Goal: Information Seeking & Learning: Learn about a topic

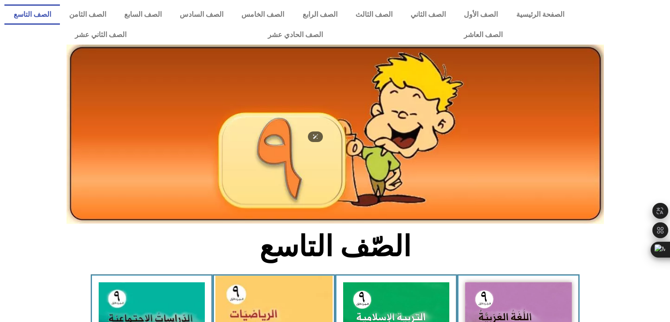
scroll to position [267, 0]
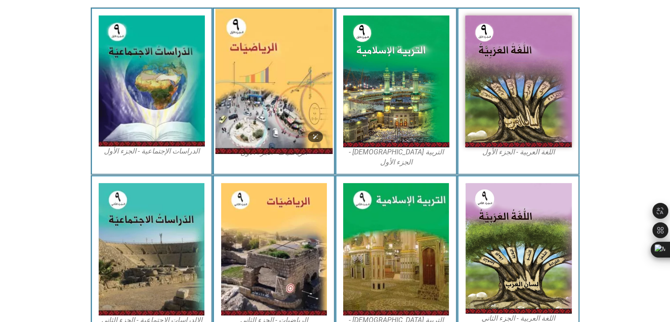
click at [277, 74] on img at bounding box center [273, 81] width 117 height 145
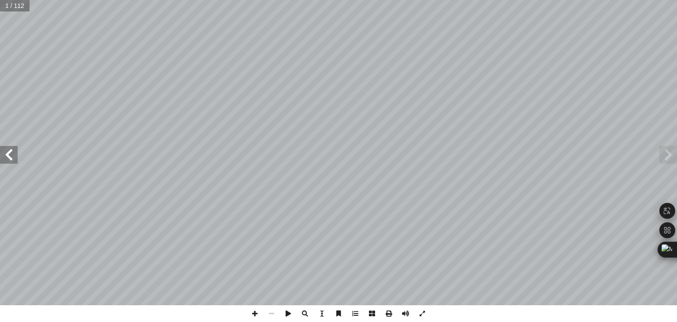
click at [15, 159] on span at bounding box center [9, 155] width 18 height 18
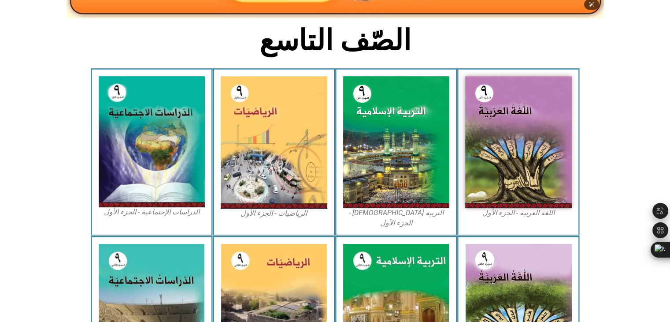
scroll to position [211, 0]
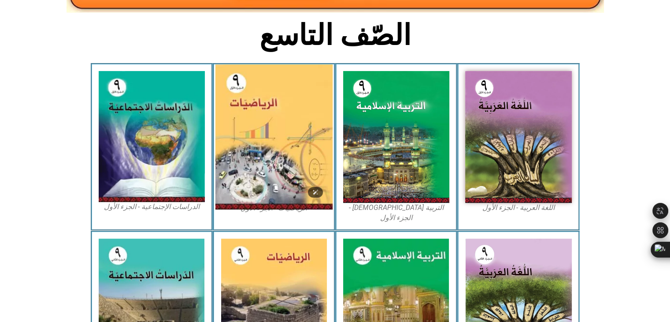
click at [286, 182] on img at bounding box center [273, 136] width 117 height 145
